Goal: Task Accomplishment & Management: Complete application form

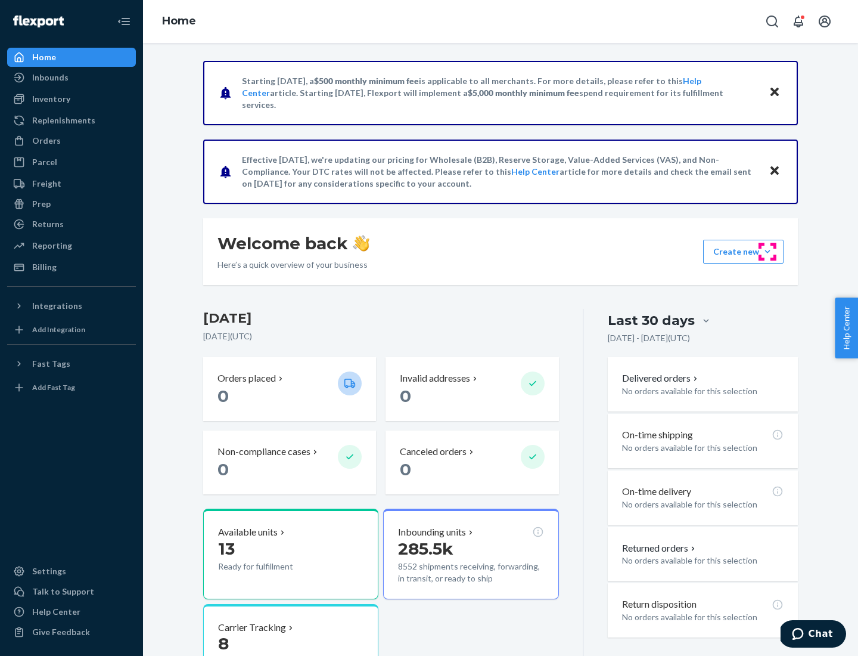
click at [768, 252] on button "Create new Create new inbound Create new order Create new product" at bounding box center [743, 252] width 80 height 24
click at [72, 77] on div "Inbounds" at bounding box center [71, 77] width 126 height 17
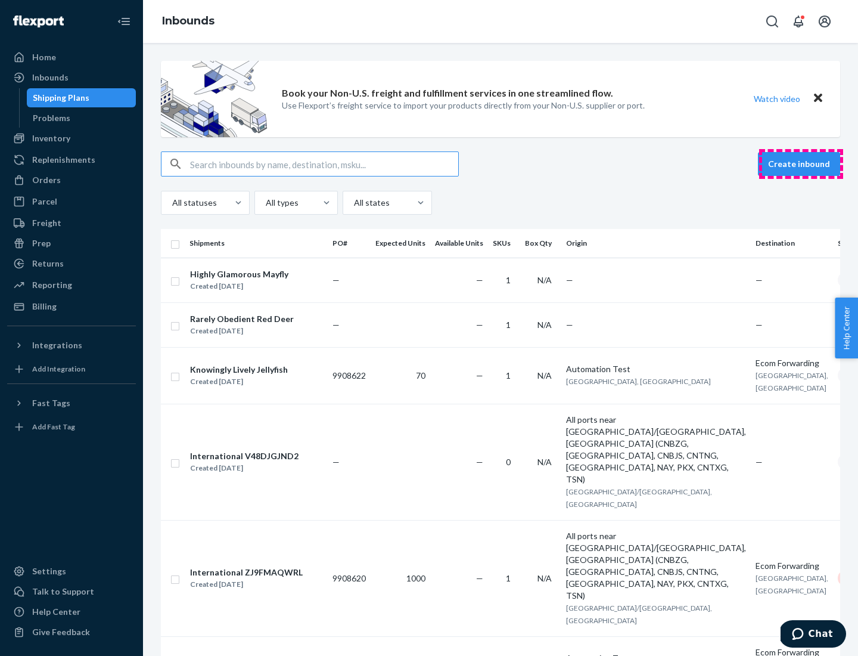
click at [801, 164] on button "Create inbound" at bounding box center [799, 164] width 82 height 24
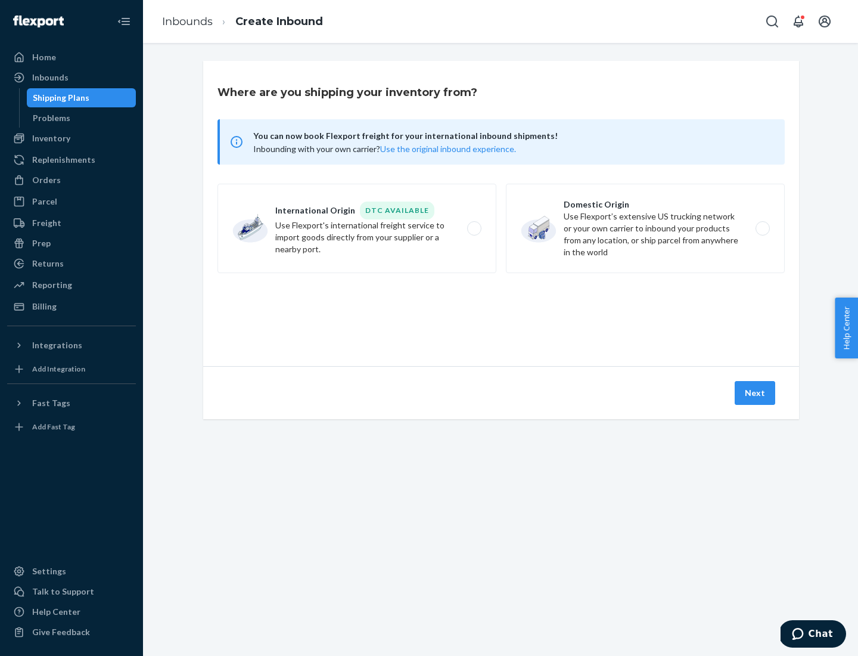
click at [645, 228] on label "Domestic Origin Use Flexport’s extensive US trucking network or your own carrie…" at bounding box center [645, 228] width 279 height 89
click at [762, 228] on input "Domestic Origin Use Flexport’s extensive US trucking network or your own carrie…" at bounding box center [766, 229] width 8 height 8
radio input "true"
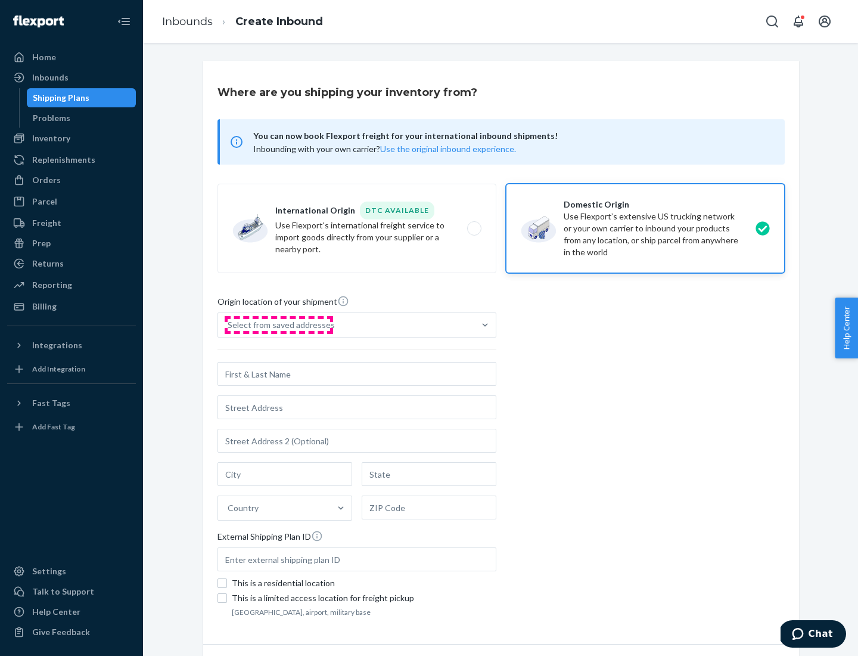
click at [278, 325] on div "Select from saved addresses" at bounding box center [281, 325] width 107 height 12
click at [229, 325] on input "Select from saved addresses" at bounding box center [228, 325] width 1 height 12
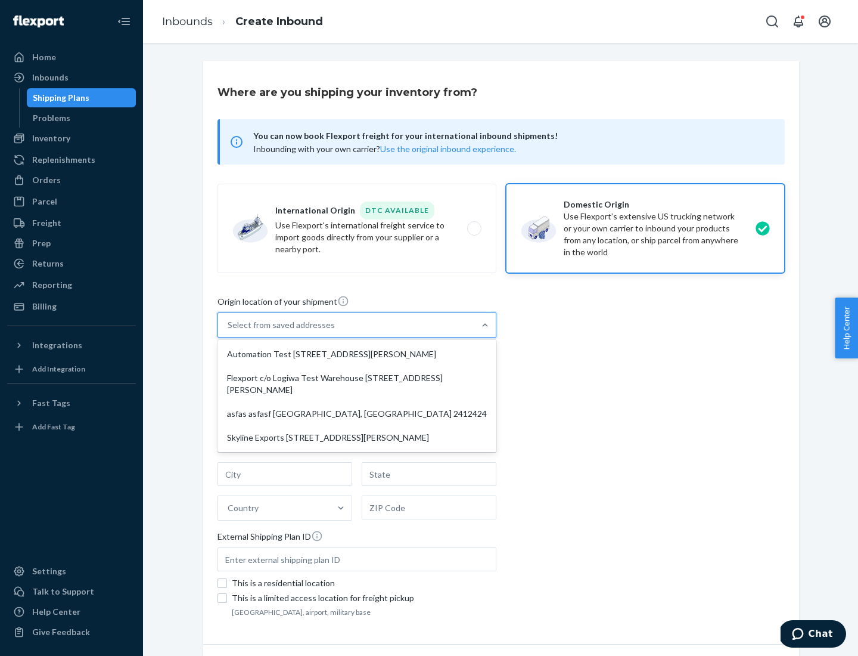
scroll to position [5, 0]
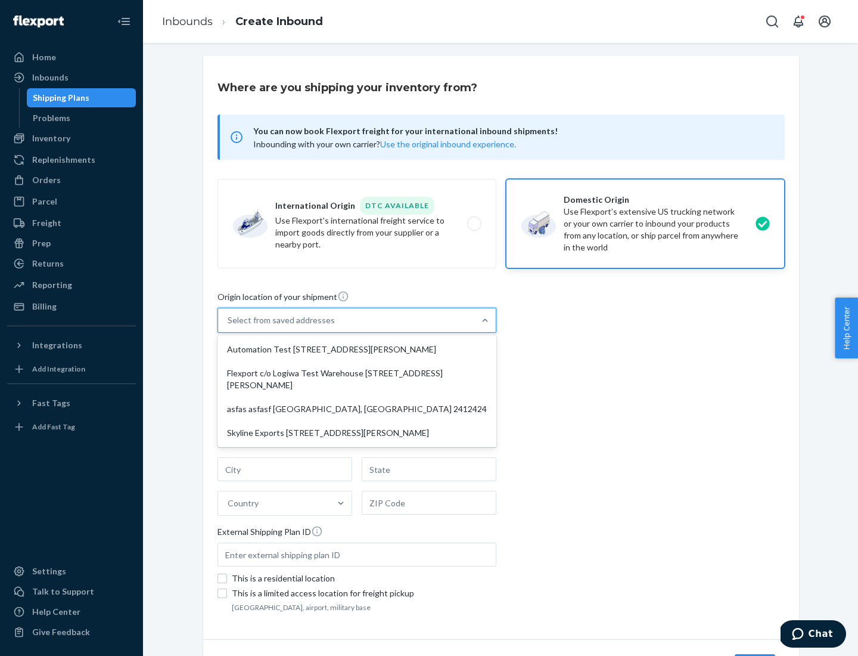
click at [357, 349] on div "Automation Test [STREET_ADDRESS][PERSON_NAME]" at bounding box center [357, 349] width 274 height 24
click at [229, 326] on input "option Automation Test [STREET_ADDRESS][PERSON_NAME] focused, 1 of 4. 4 results…" at bounding box center [228, 320] width 1 height 12
type input "Automation Test"
type input "9th Floor"
type input "[GEOGRAPHIC_DATA]"
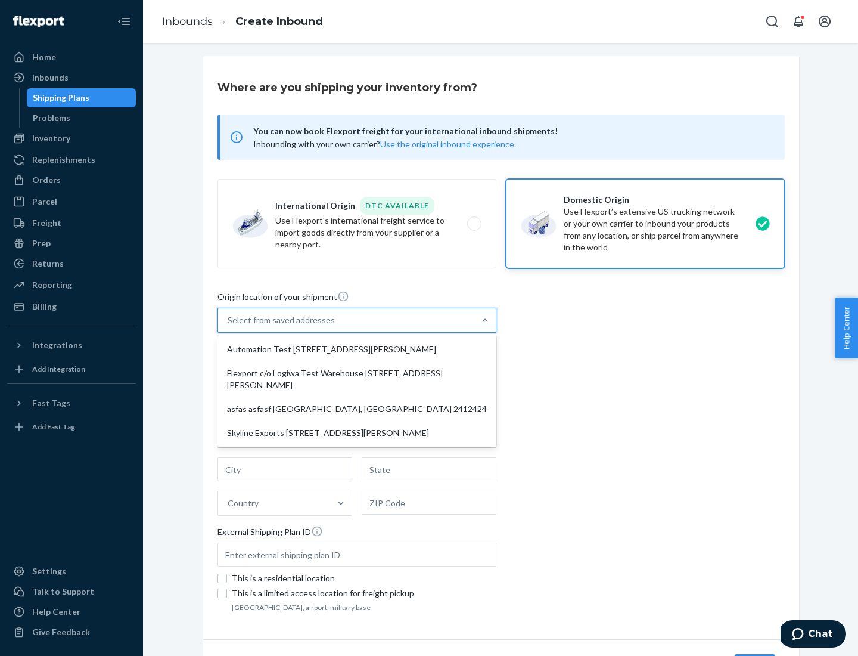
type input "CA"
type input "94104"
type input "[STREET_ADDRESS][PERSON_NAME]"
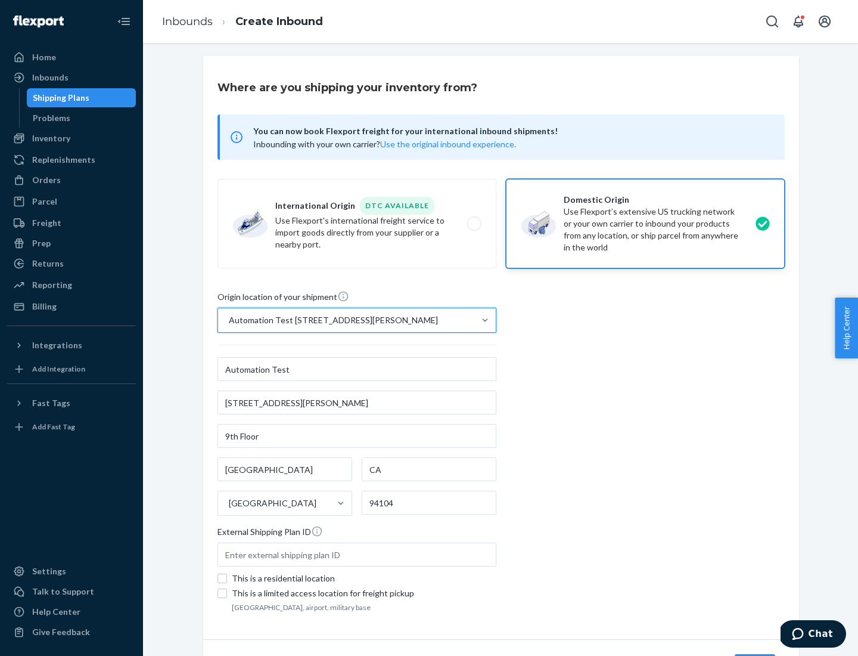
scroll to position [70, 0]
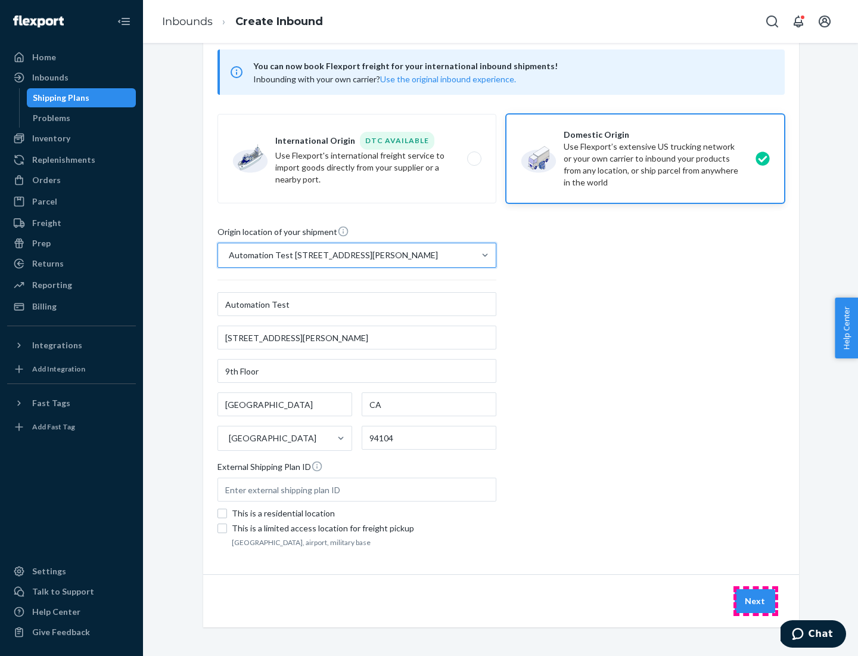
click at [756, 601] on button "Next" at bounding box center [755, 601] width 41 height 24
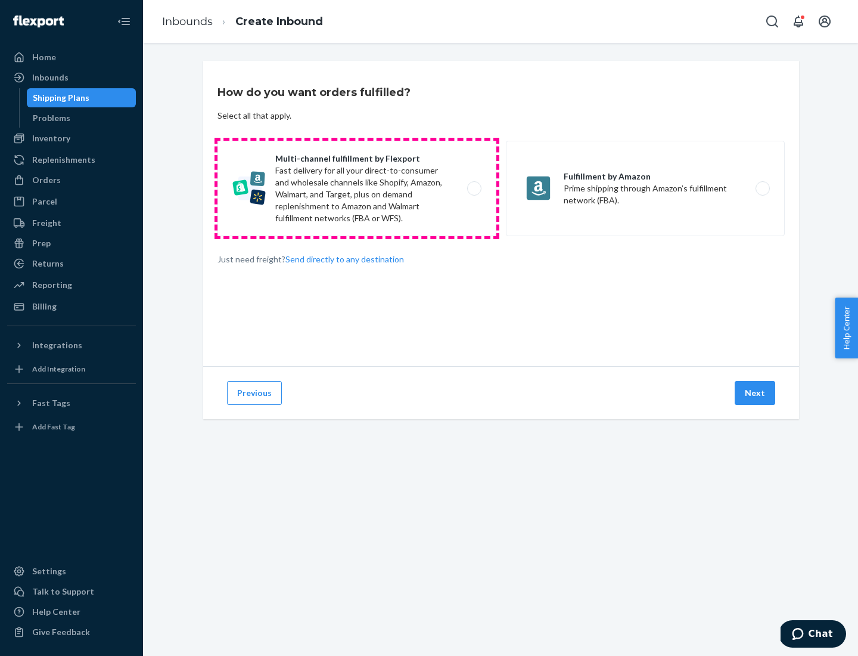
click at [357, 188] on label "Multi-channel fulfillment by Flexport Fast delivery for all your direct-to-cons…" at bounding box center [357, 188] width 279 height 95
click at [474, 188] on input "Multi-channel fulfillment by Flexport Fast delivery for all your direct-to-cons…" at bounding box center [478, 189] width 8 height 8
radio input "true"
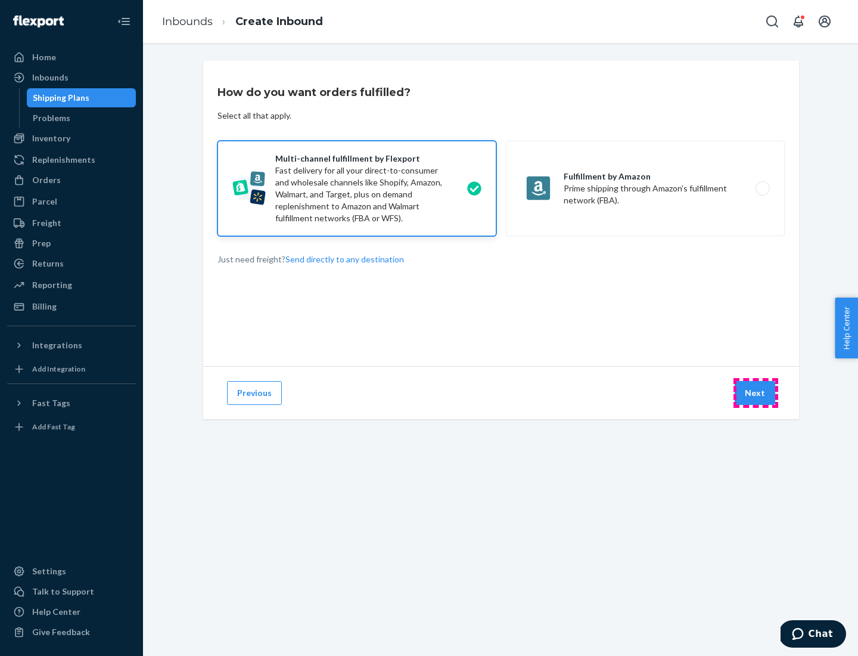
click at [756, 393] on button "Next" at bounding box center [755, 393] width 41 height 24
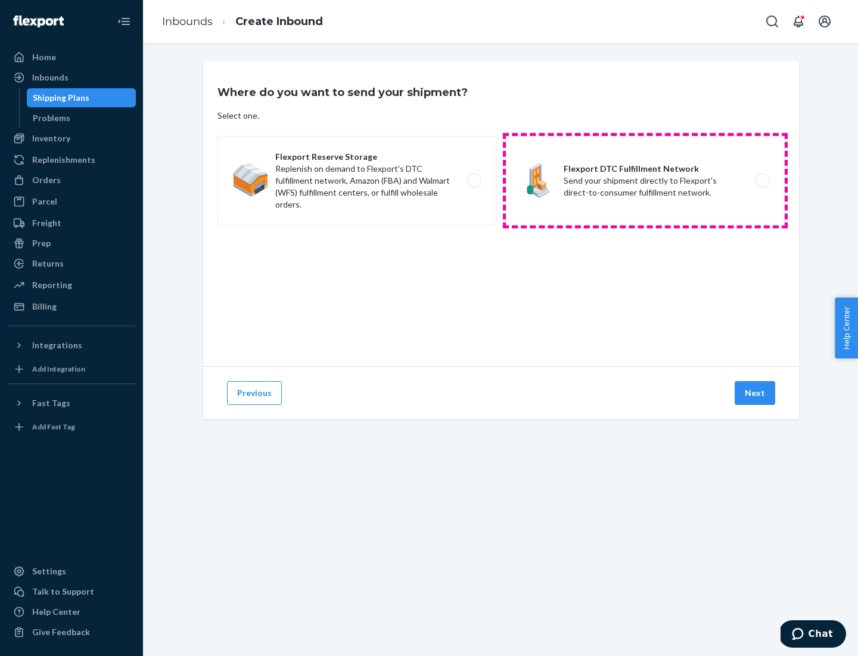
click at [645, 181] on label "Flexport DTC Fulfillment Network Send your shipment directly to Flexport's dire…" at bounding box center [645, 180] width 279 height 89
click at [762, 181] on input "Flexport DTC Fulfillment Network Send your shipment directly to Flexport's dire…" at bounding box center [766, 181] width 8 height 8
radio input "true"
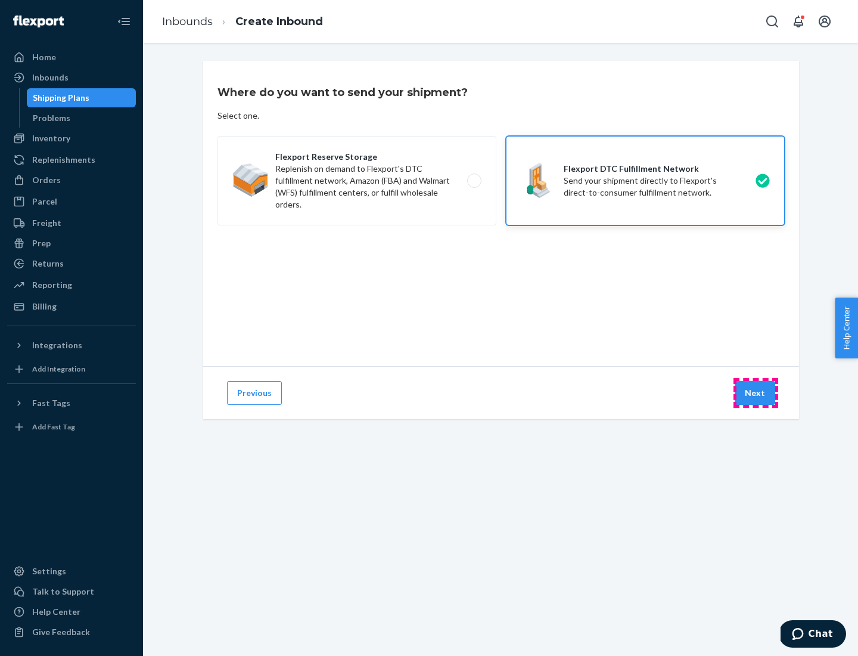
click at [756, 393] on button "Next" at bounding box center [755, 393] width 41 height 24
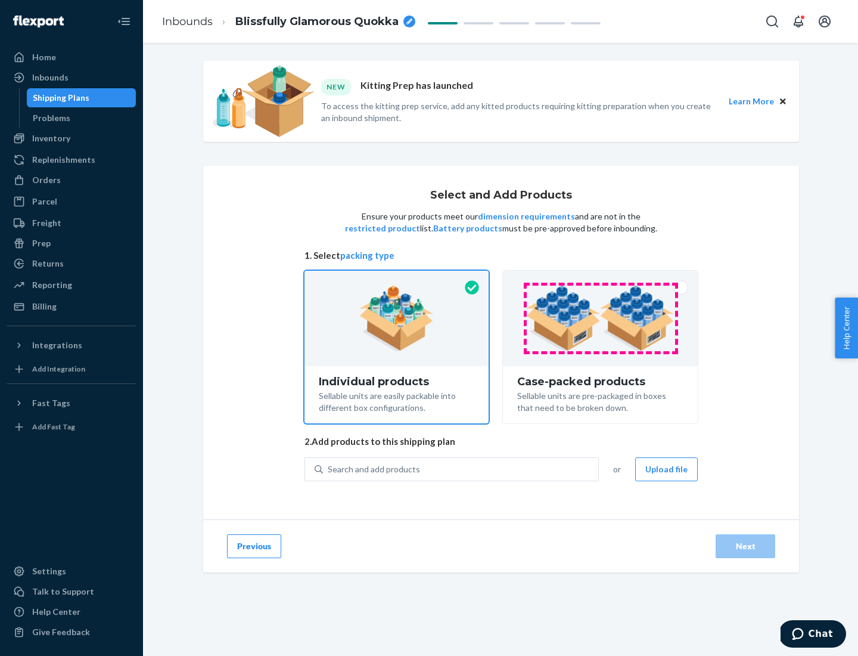
click at [601, 318] on img at bounding box center [600, 318] width 148 height 66
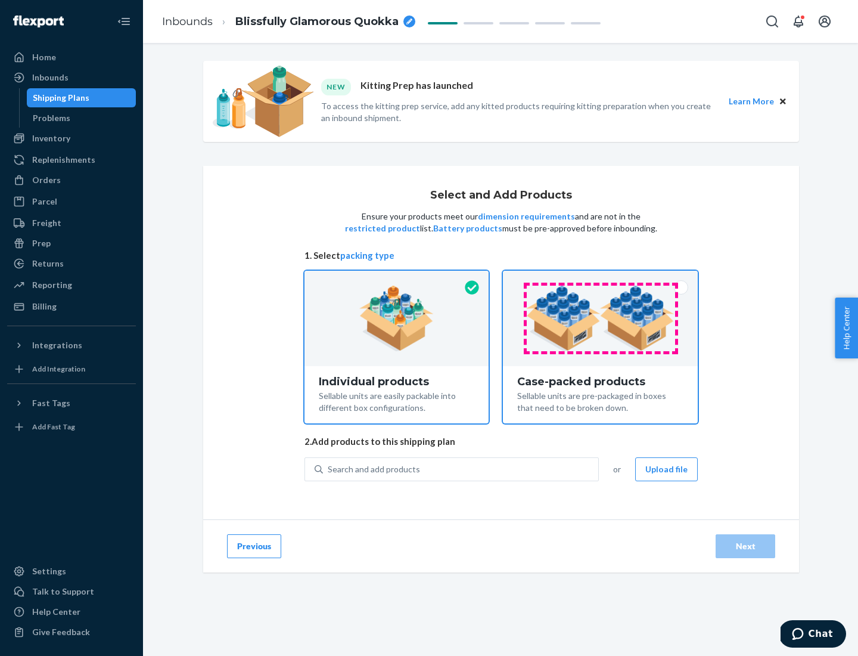
click at [601, 278] on input "Case-packed products Sellable units are pre-packaged in boxes that need to be b…" at bounding box center [601, 275] width 8 height 8
radio input "true"
radio input "false"
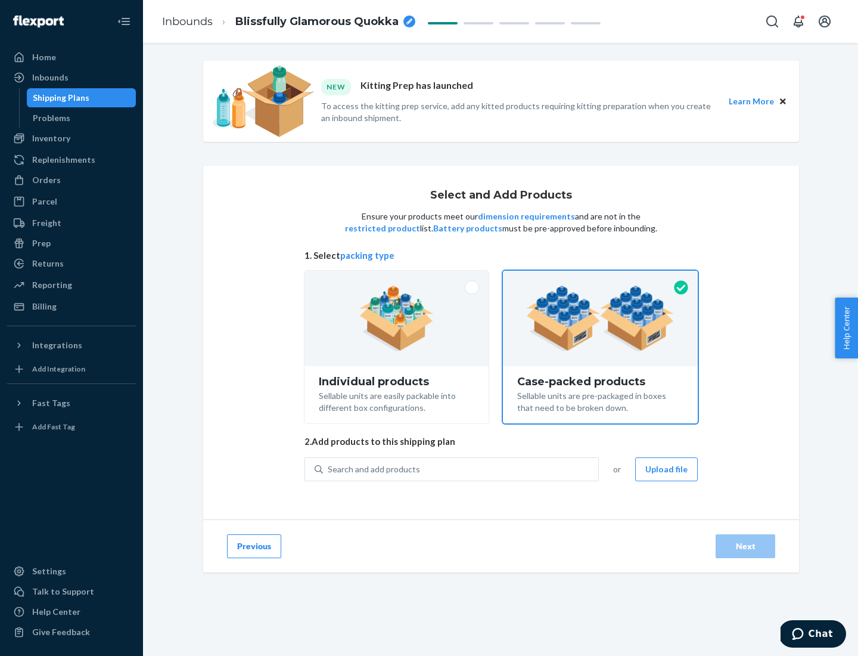
click at [461, 468] on div "Search and add products" at bounding box center [460, 468] width 275 height 21
click at [329, 468] on input "Search and add products" at bounding box center [328, 469] width 1 height 12
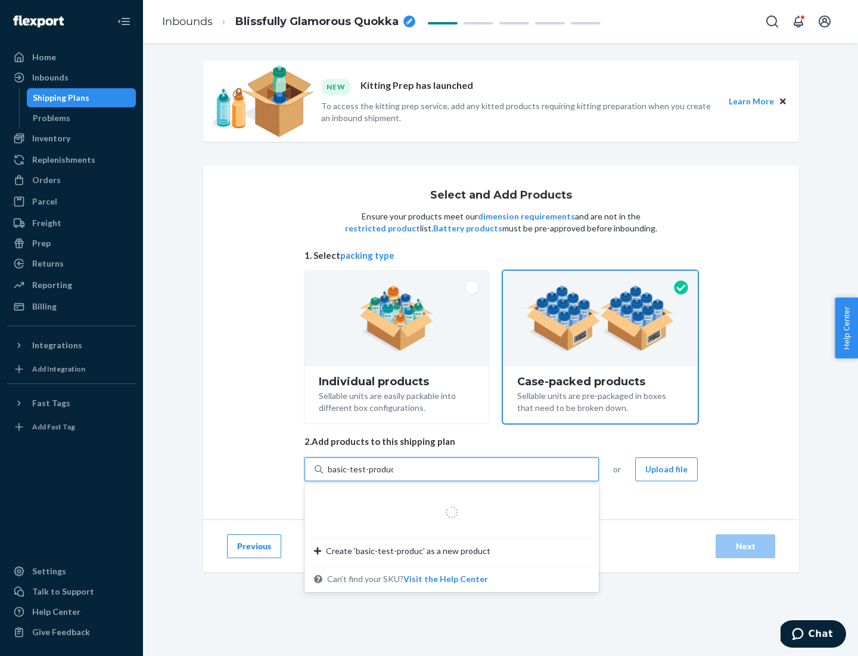
type input "basic-test-product-1"
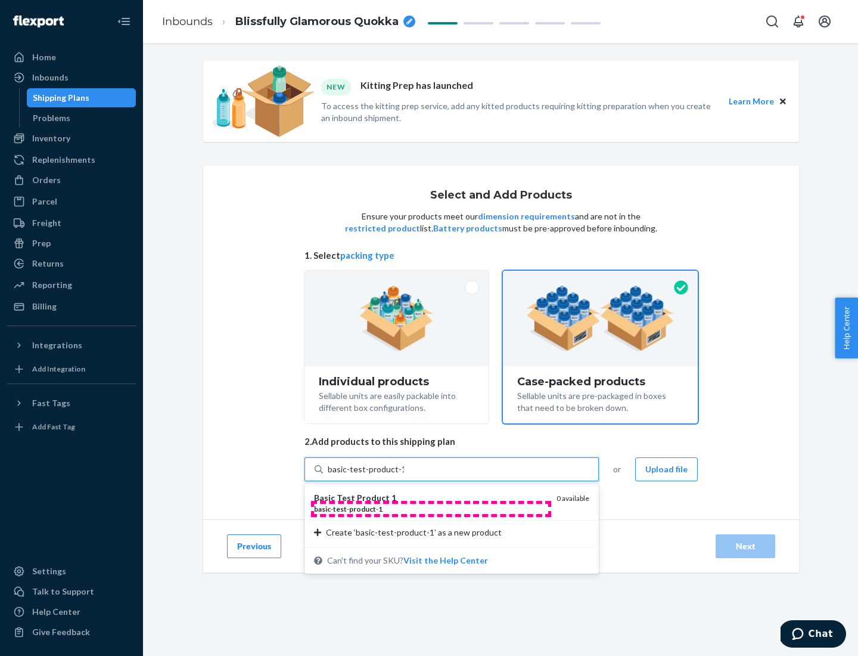
click at [431, 508] on div "basic - test - product - 1" at bounding box center [430, 509] width 233 height 10
click at [404, 475] on input "basic-test-product-1" at bounding box center [366, 469] width 76 height 12
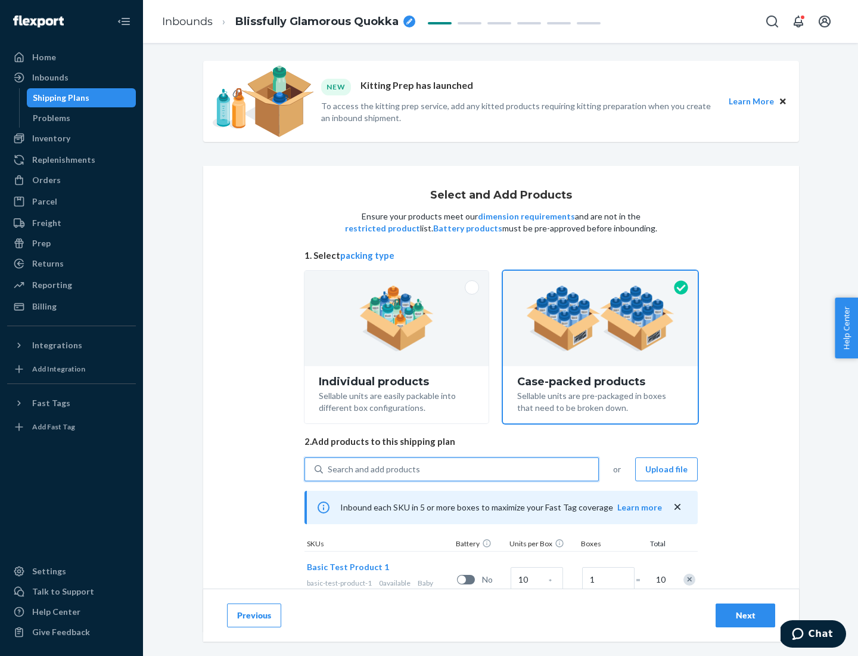
scroll to position [43, 0]
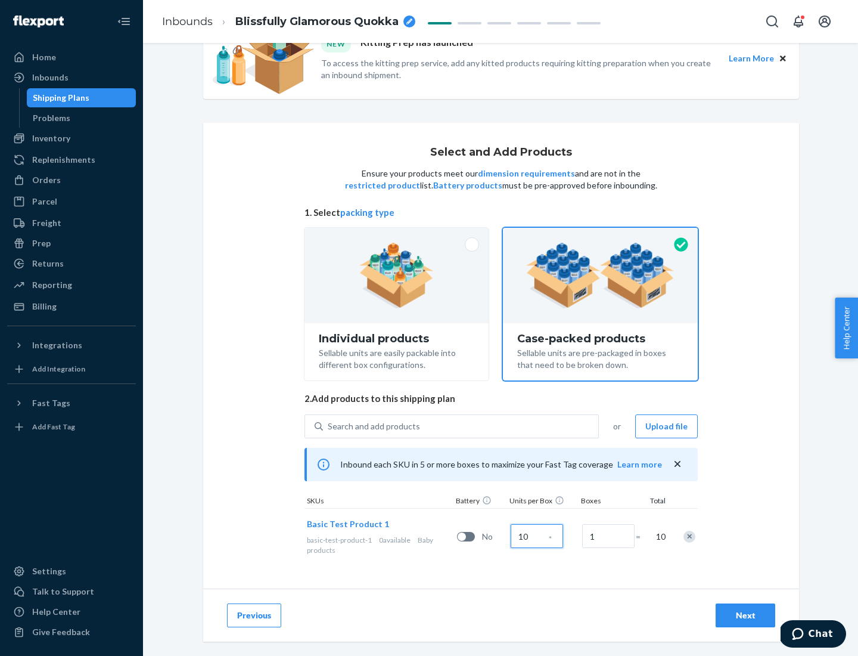
type input "10"
type input "7"
click at [746, 615] on div "Next" at bounding box center [745, 615] width 39 height 12
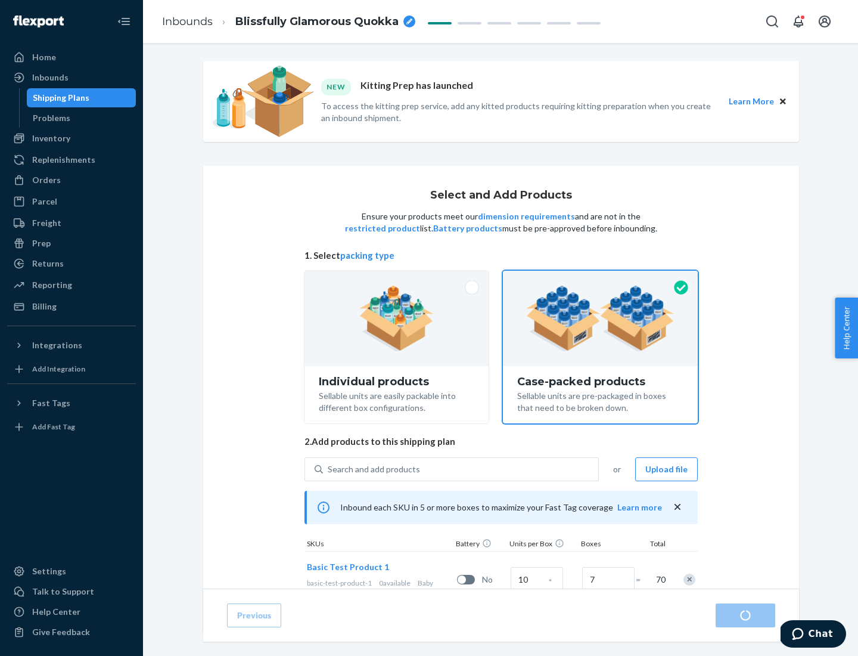
radio input "true"
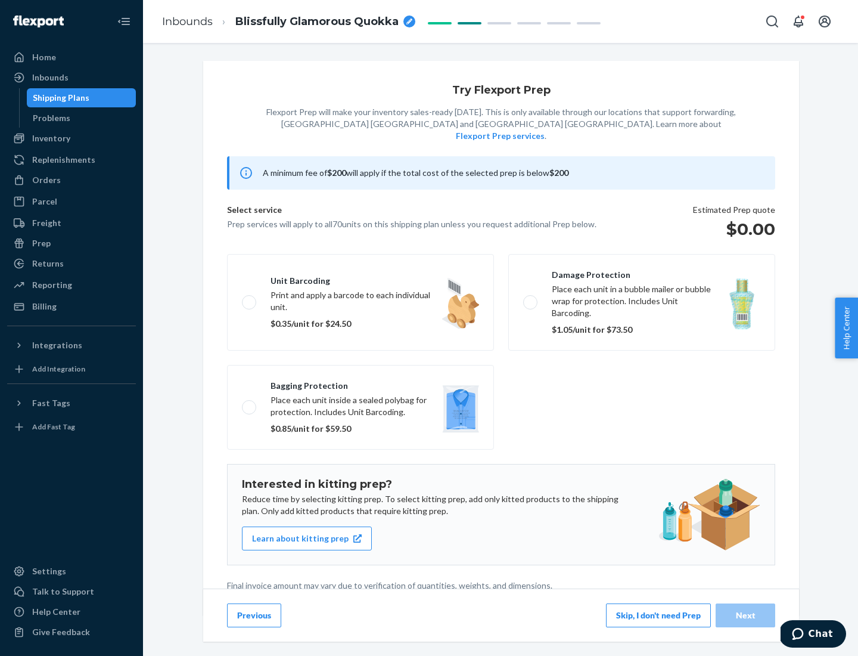
scroll to position [3, 0]
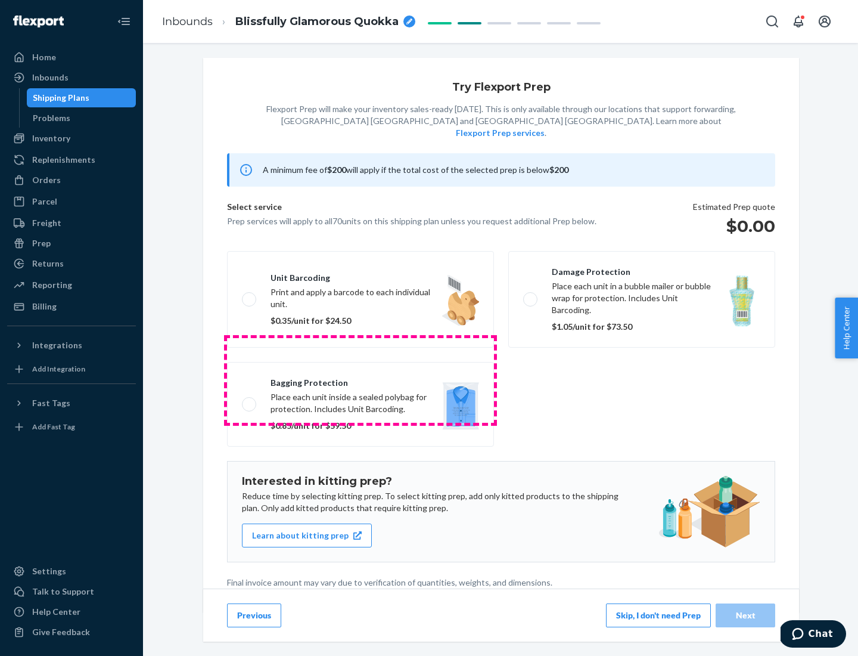
click at [361, 380] on label "Bagging protection Place each unit inside a sealed polybag for protection. Incl…" at bounding box center [360, 404] width 267 height 85
click at [250, 400] on input "Bagging protection Place each unit inside a sealed polybag for protection. Incl…" at bounding box center [246, 404] width 8 height 8
checkbox input "true"
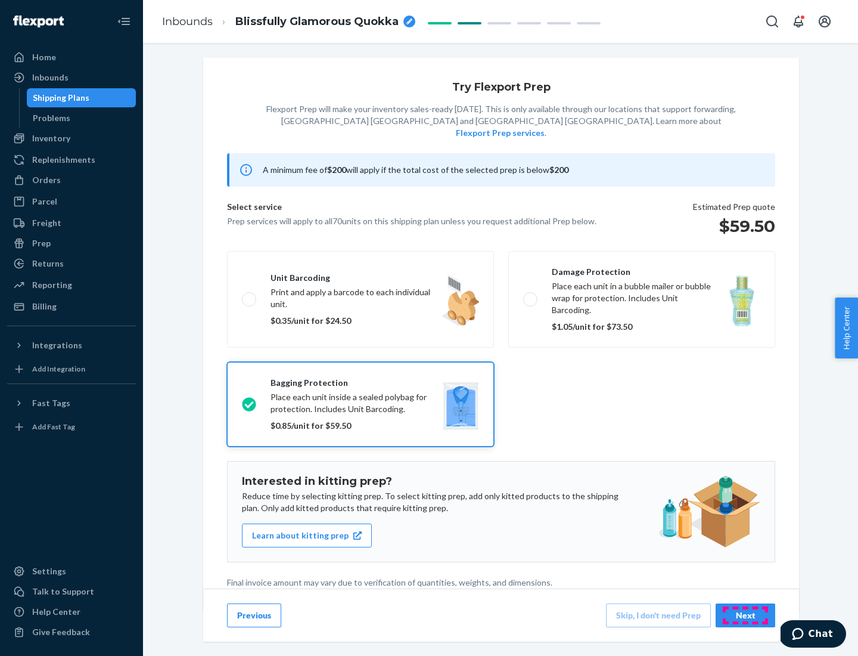
click at [746, 614] on div "Next" at bounding box center [745, 615] width 39 height 12
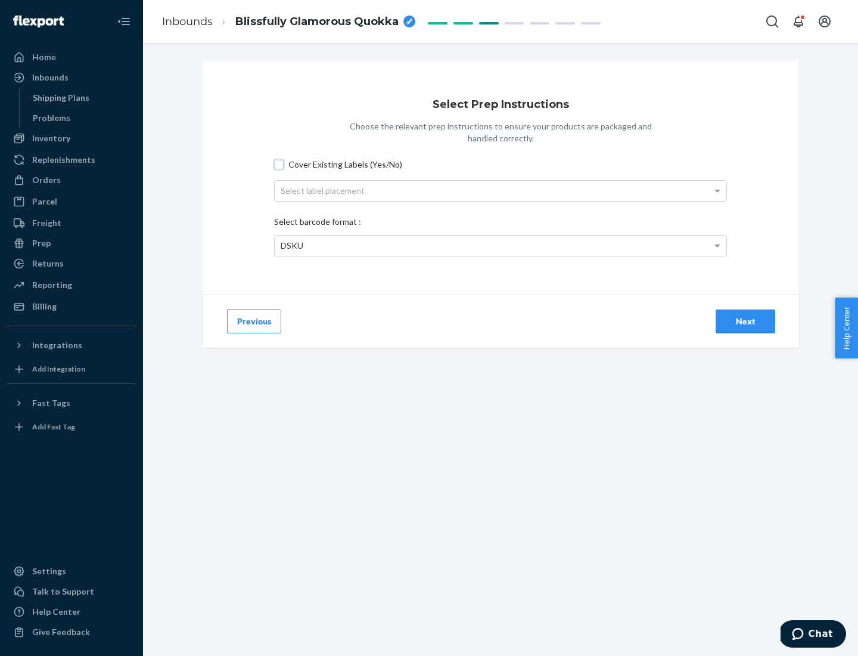
click at [279, 164] on input "Cover Existing Labels (Yes/No)" at bounding box center [279, 165] width 10 height 10
checkbox input "true"
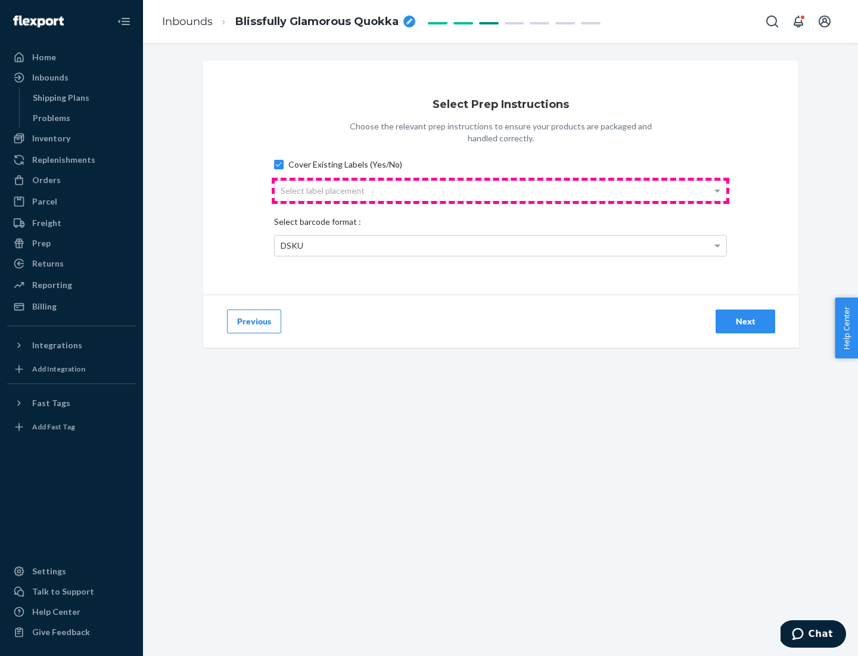
click at [501, 190] on div "Select label placement" at bounding box center [501, 191] width 452 height 20
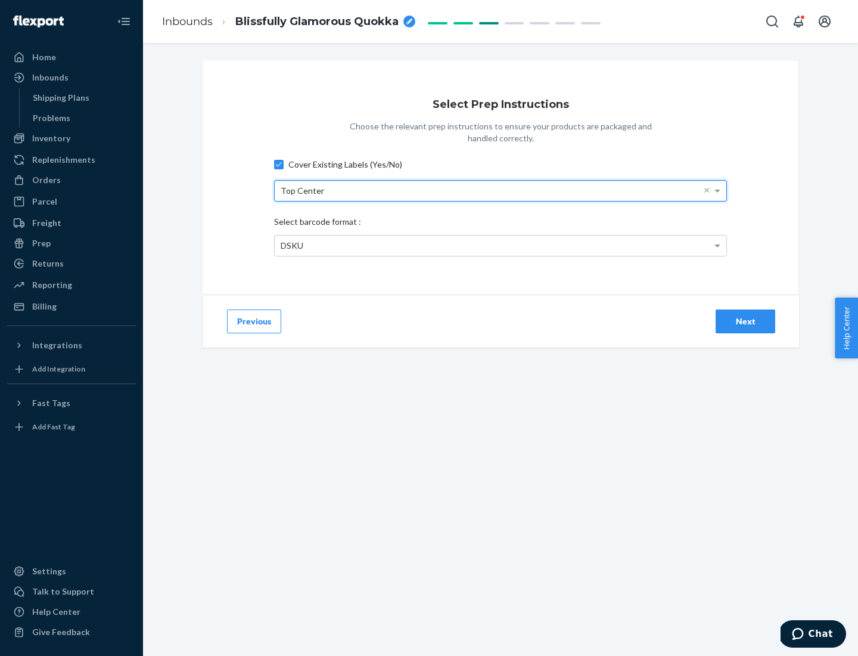
click at [501, 245] on div "DSKU" at bounding box center [501, 245] width 452 height 20
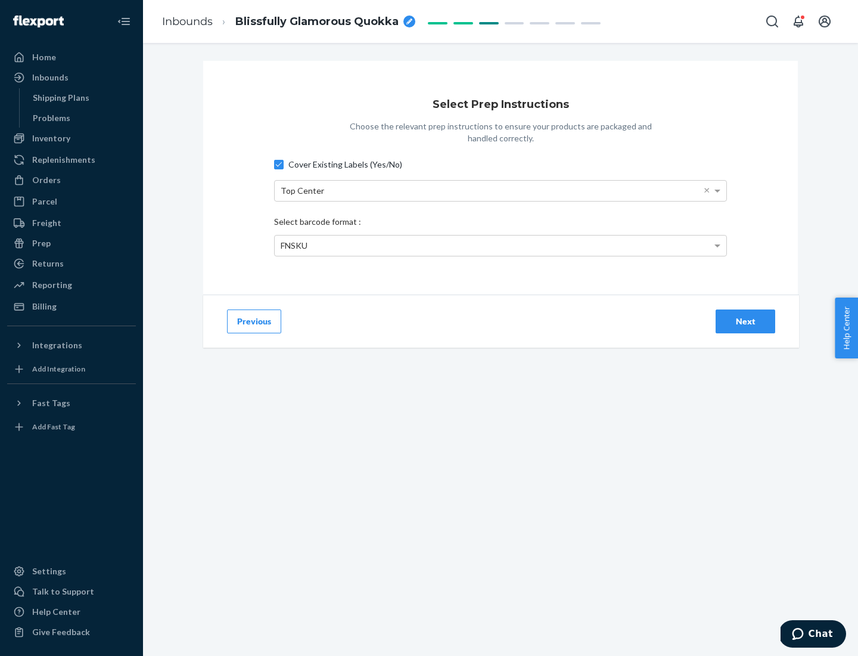
click at [746, 321] on div "Next" at bounding box center [745, 321] width 39 height 12
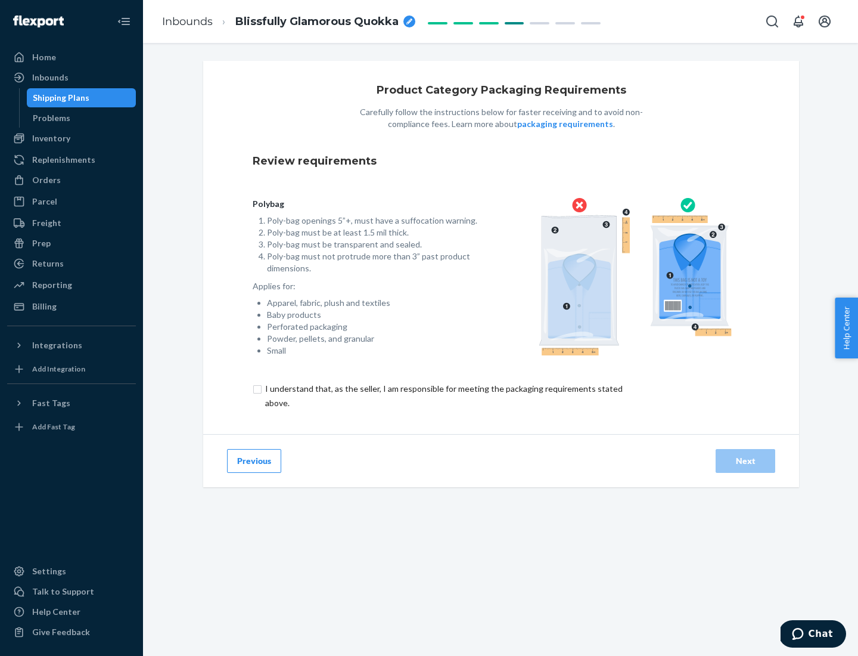
click at [443, 395] on input "checkbox" at bounding box center [451, 395] width 396 height 29
checkbox input "true"
click at [746, 460] on div "Next" at bounding box center [745, 461] width 39 height 12
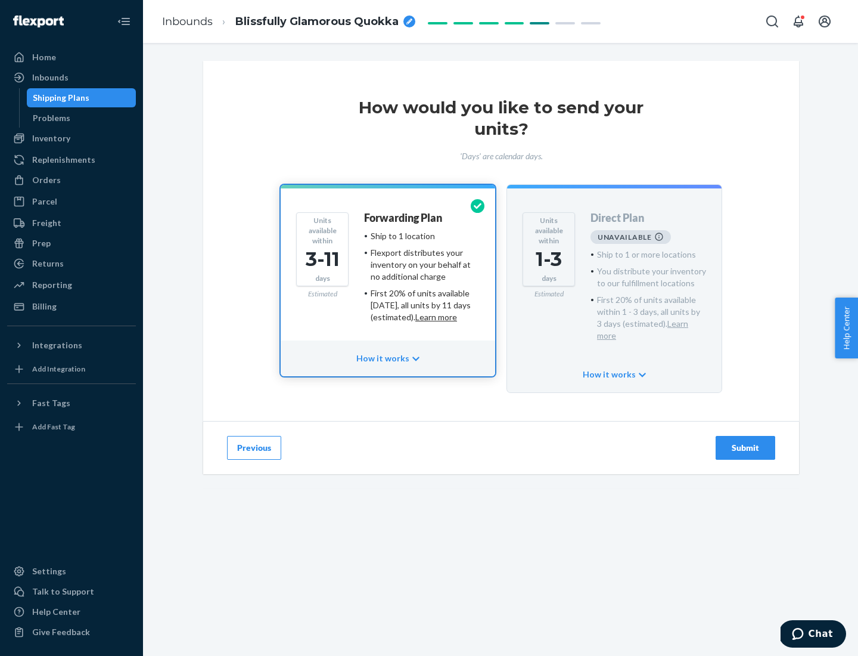
click at [404, 218] on h4 "Forwarding Plan" at bounding box center [403, 218] width 78 height 12
click at [746, 442] on div "Submit" at bounding box center [745, 448] width 39 height 12
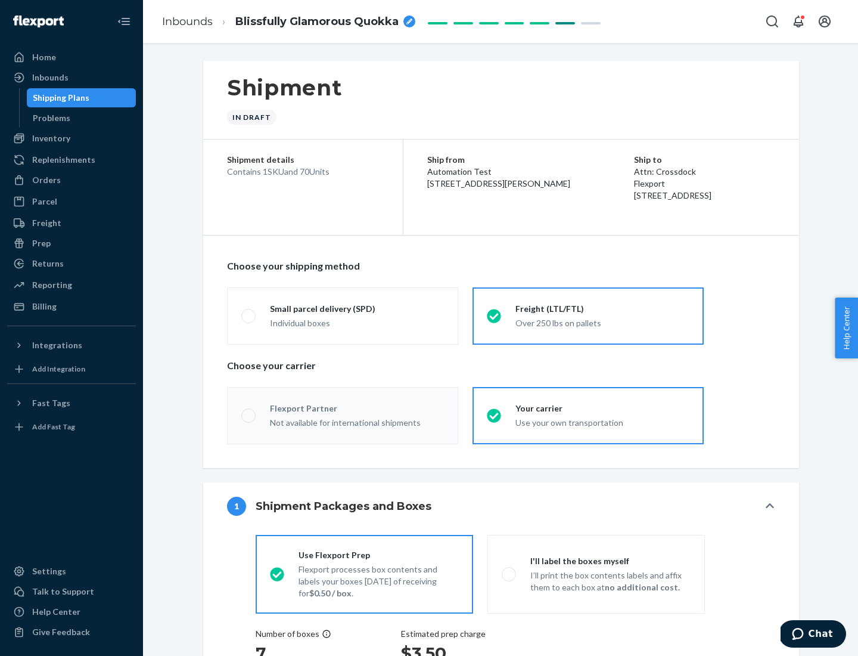
radio input "true"
radio input "false"
radio input "true"
radio input "false"
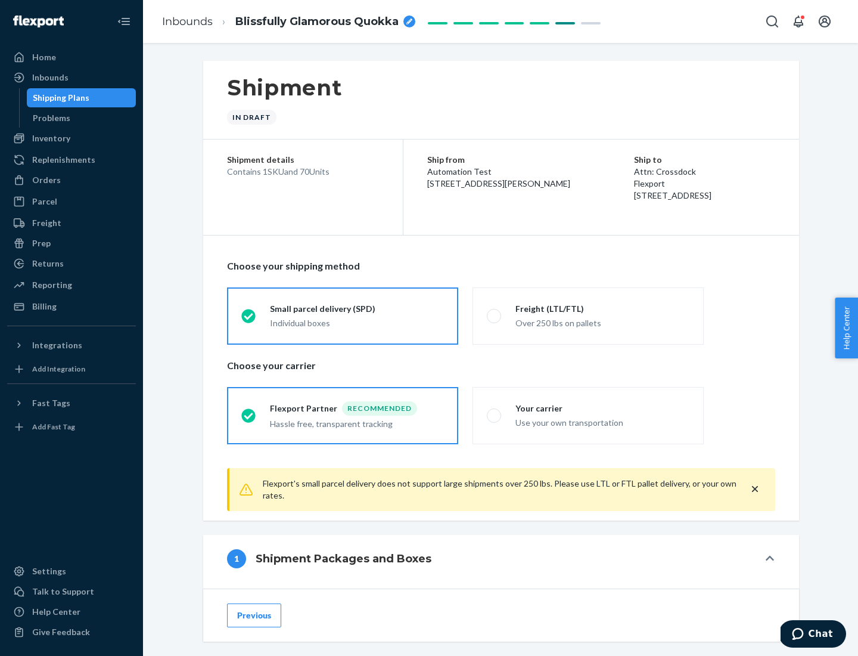
click at [588, 315] on div "Over 250 lbs on pallets" at bounding box center [603, 322] width 174 height 14
click at [495, 315] on input "Freight (LTL/FTL) Over 250 lbs on pallets" at bounding box center [491, 316] width 8 height 8
radio input "true"
radio input "false"
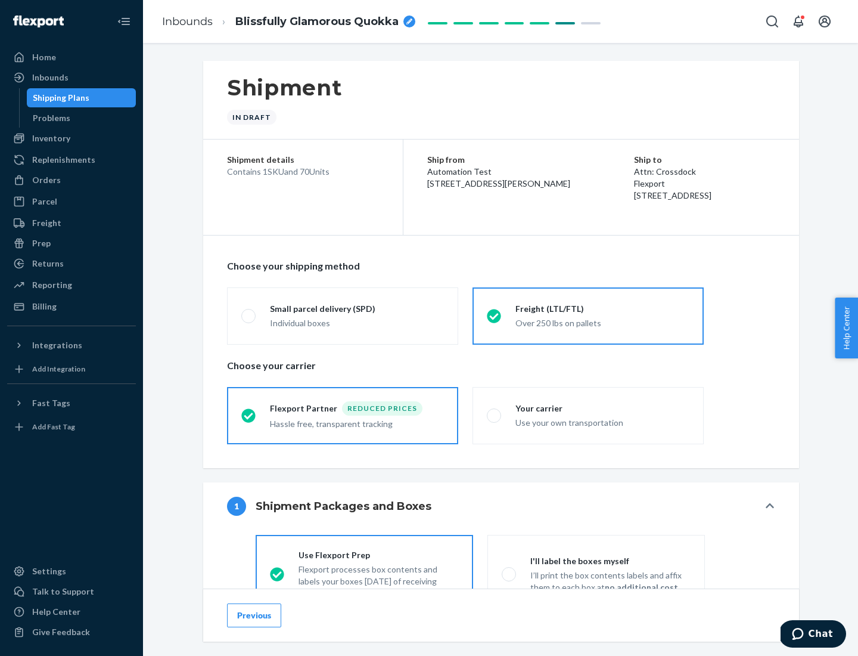
scroll to position [66, 0]
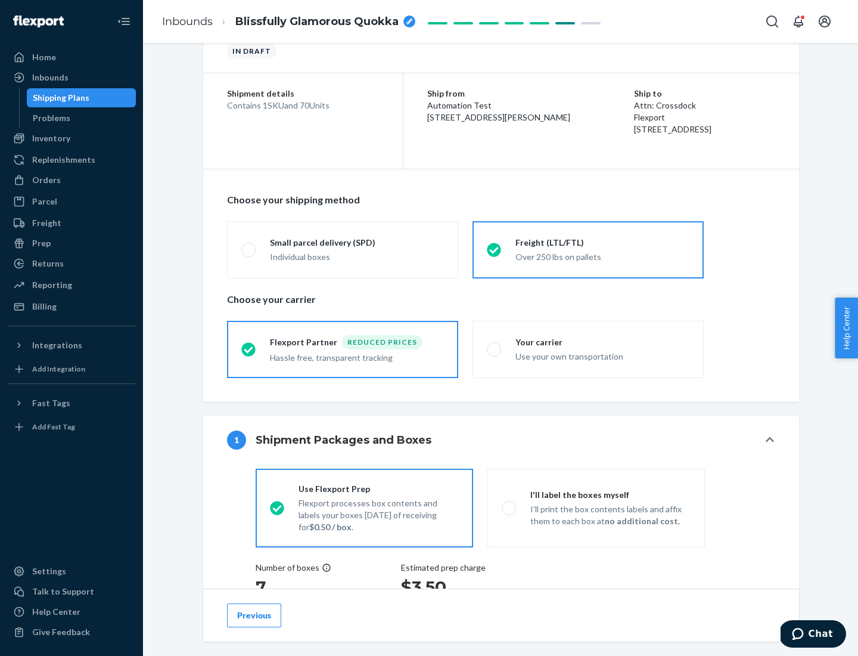
click at [588, 349] on div "Use your own transportation" at bounding box center [603, 355] width 174 height 14
click at [495, 349] on input "Your carrier Use your own transportation" at bounding box center [491, 349] width 8 height 8
radio input "true"
radio input "false"
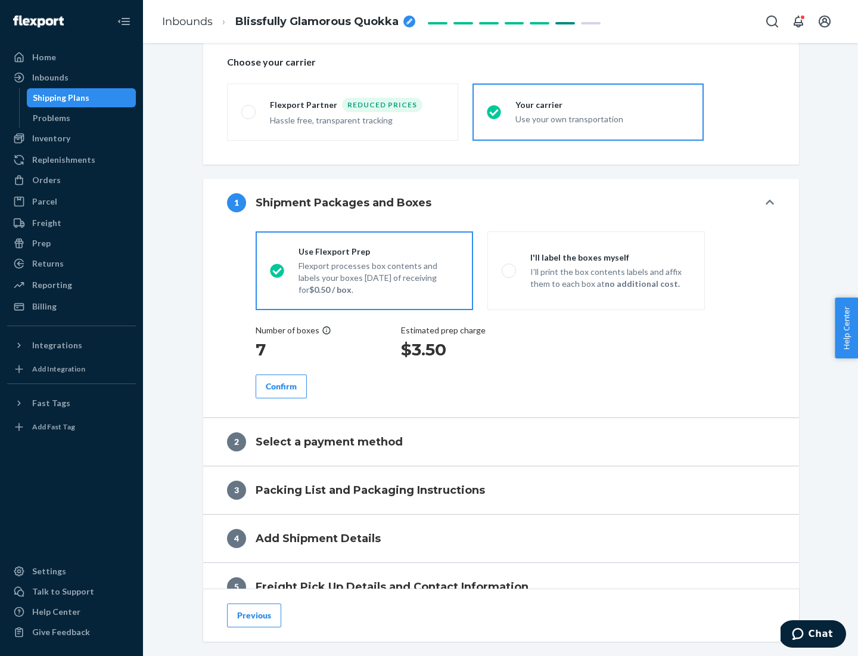
scroll to position [225, 0]
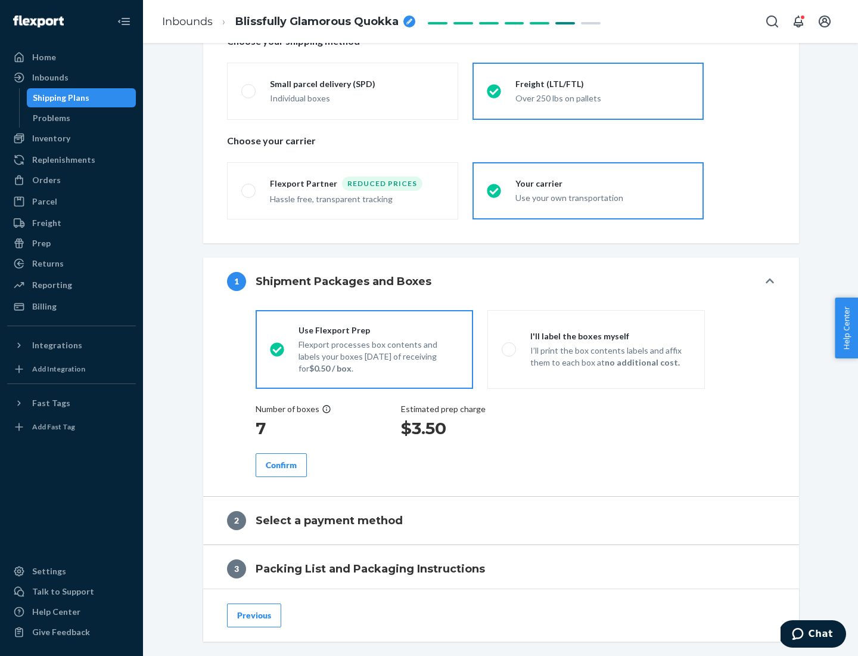
click at [596, 349] on p "I’ll print the box contents labels and affix them to each box at no additional …" at bounding box center [610, 356] width 160 height 24
click at [510, 349] on input "I'll label the boxes myself I’ll print the box contents labels and affix them t…" at bounding box center [506, 349] width 8 height 8
radio input "true"
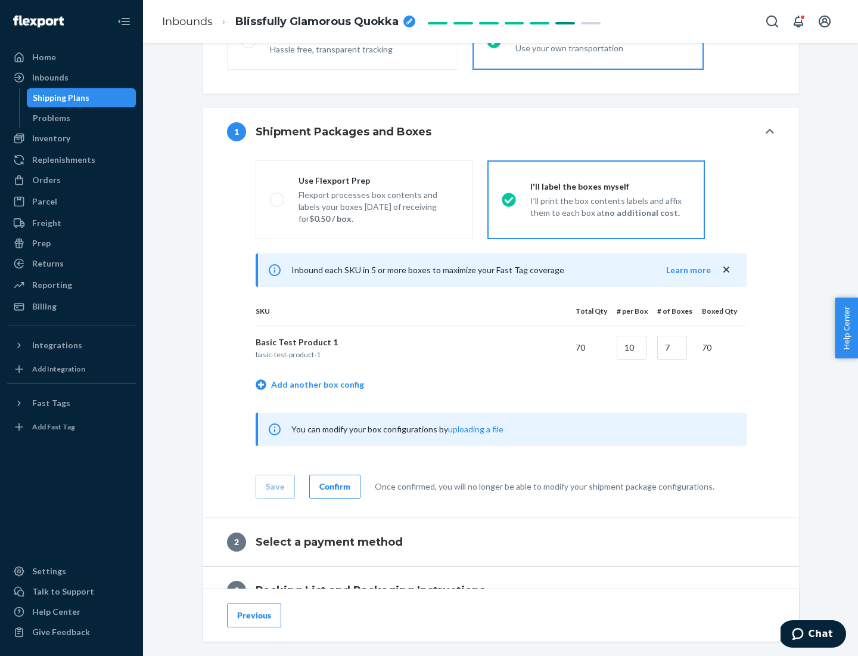
scroll to position [206, 0]
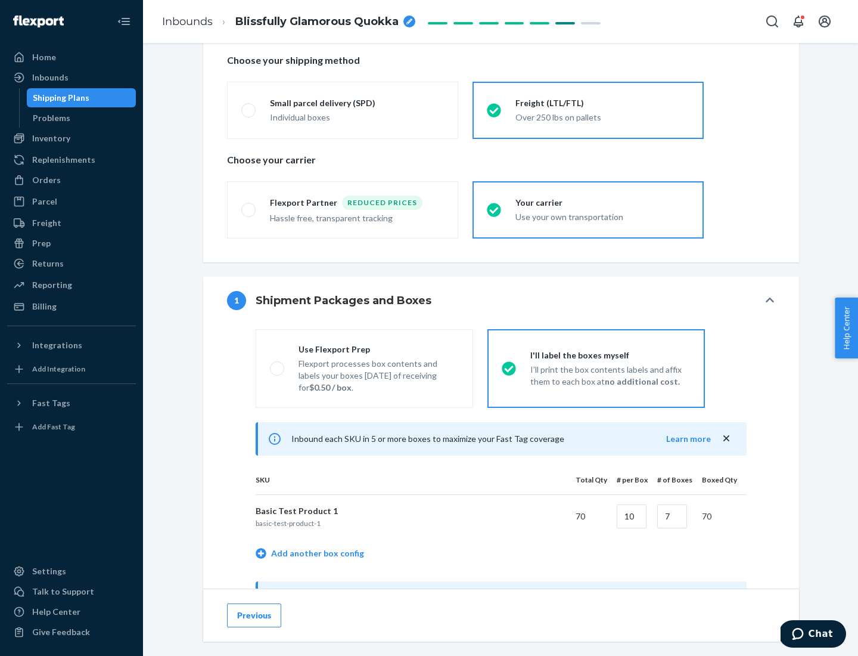
click at [378, 349] on div "Use Flexport Prep" at bounding box center [379, 349] width 160 height 12
click at [278, 364] on input "Use Flexport Prep Flexport processes box contents and labels your boxes [DATE] …" at bounding box center [274, 368] width 8 height 8
radio input "true"
radio input "false"
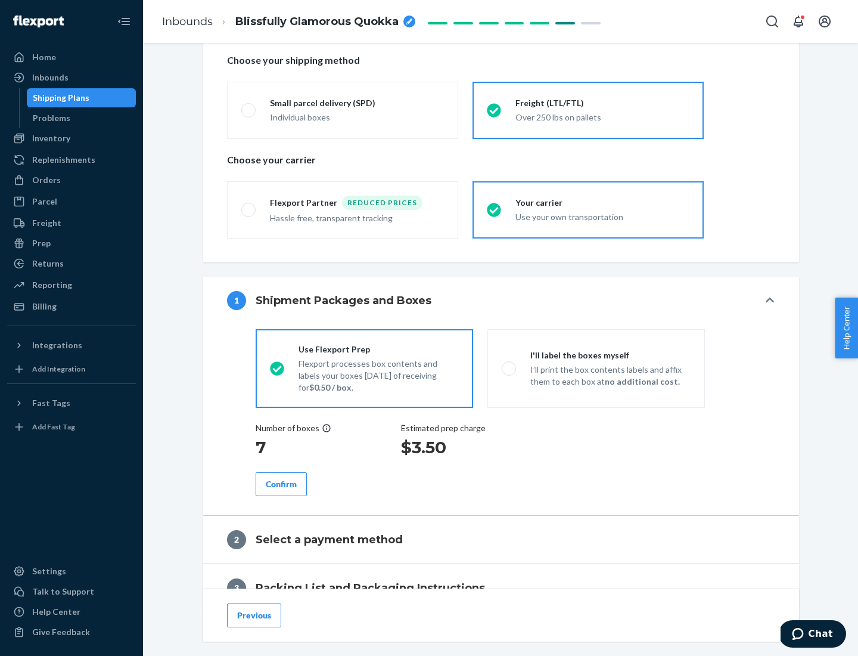
scroll to position [340, 0]
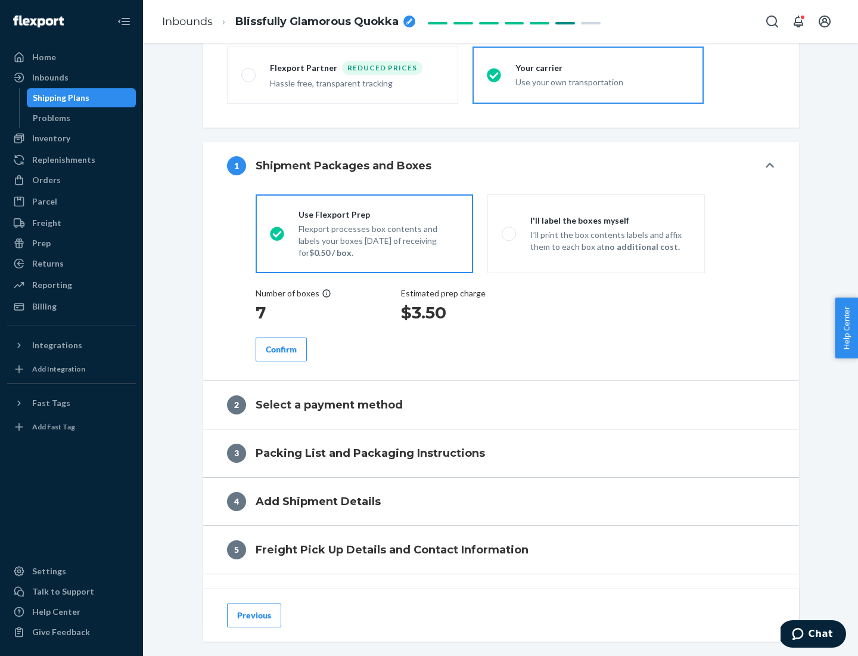
click at [281, 349] on div "Confirm" at bounding box center [281, 349] width 31 height 12
radio input "false"
